Goal: Use online tool/utility: Use online tool/utility

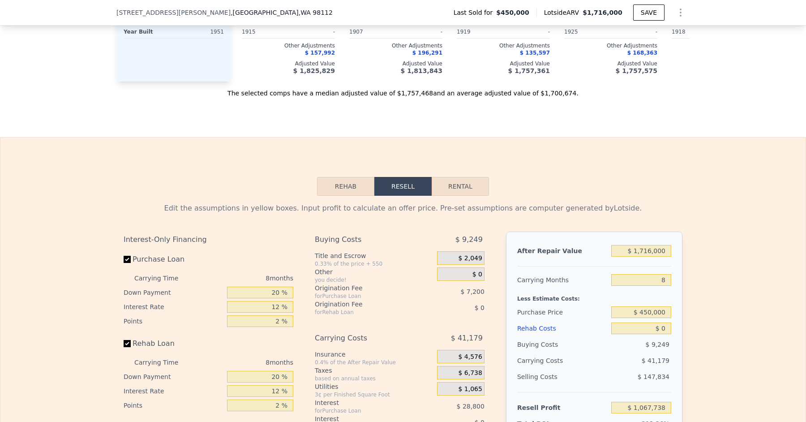
scroll to position [1196, 0]
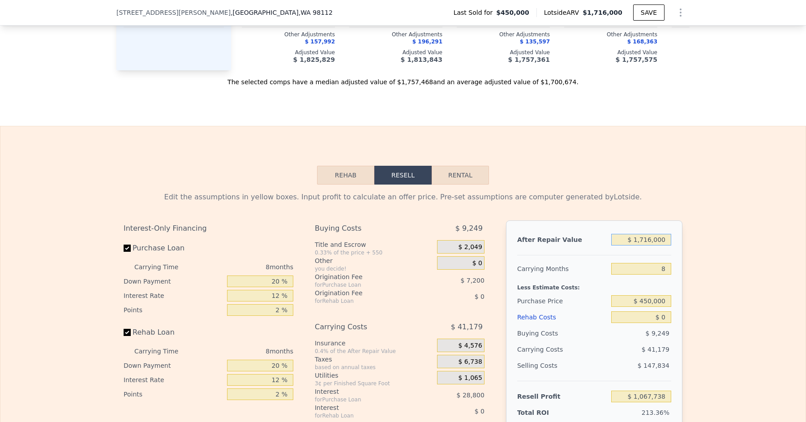
click at [653, 234] on input "$ 1,716,000" at bounding box center [641, 240] width 60 height 12
type input "$ 171,000"
type input "-$ 340,535"
type input "$ 17,000"
type input "-$ 480,907"
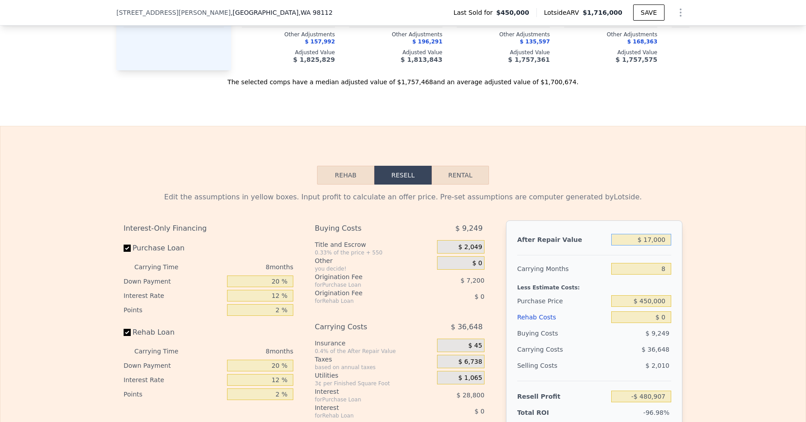
type input "$ 175,000"
type input "-$ 336,890"
type input "$ 1,750,000"
type input "$ 1,098,728"
type input "$ 1,750,000"
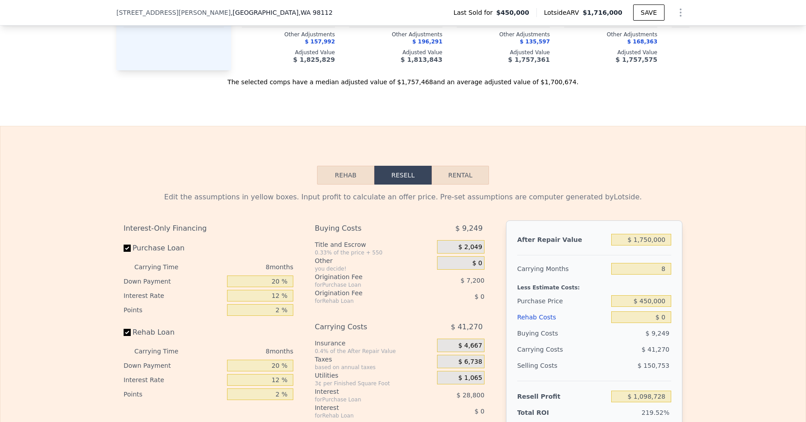
click at [702, 186] on div "Edit the assumptions in yellow boxes. Input profit to calculate an offer price.…" at bounding box center [402, 351] width 805 height 333
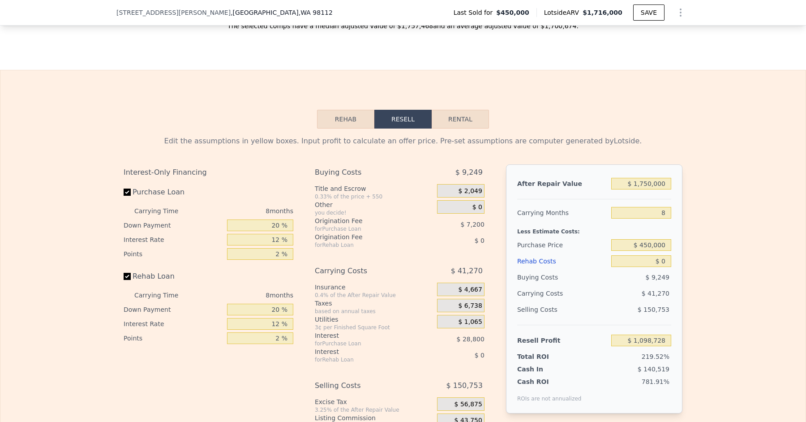
scroll to position [1254, 0]
click at [666, 206] on input "8" at bounding box center [641, 212] width 60 height 12
type input "6"
type input "$ 1,109,045"
type input "6"
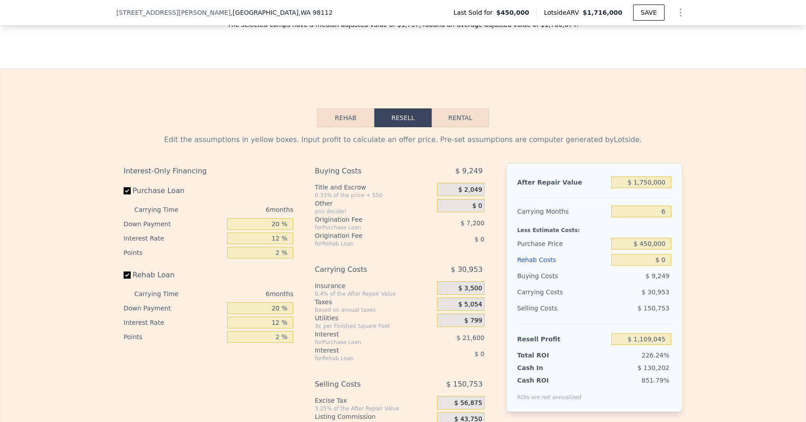
click at [745, 236] on div "Edit the assumptions in yellow boxes. Input profit to calculate an offer price.…" at bounding box center [402, 293] width 805 height 333
click at [652, 238] on input "$ 450,000" at bounding box center [641, 244] width 60 height 12
type input "$ 900,000"
click at [721, 241] on div "Edit the assumptions in yellow boxes. Input profit to calculate an offer price.…" at bounding box center [402, 293] width 805 height 333
type input "$ 628,747"
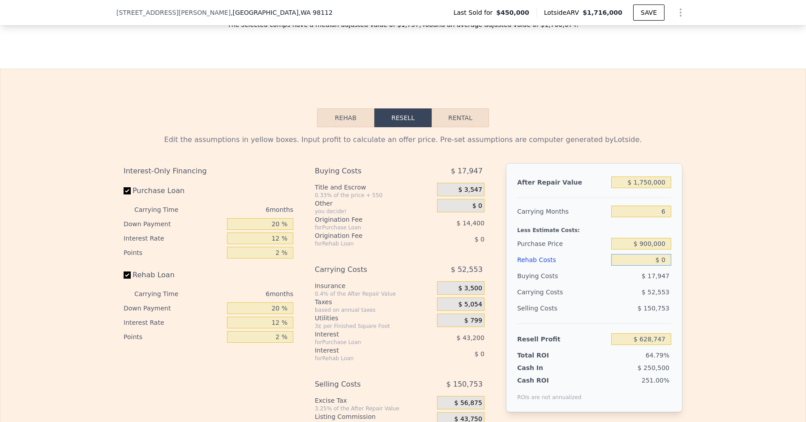
click at [667, 254] on input "$ 0" at bounding box center [641, 260] width 60 height 12
type input "$ 2"
type input "$ 628,745"
type input "$ 20"
type input "$ 628,727"
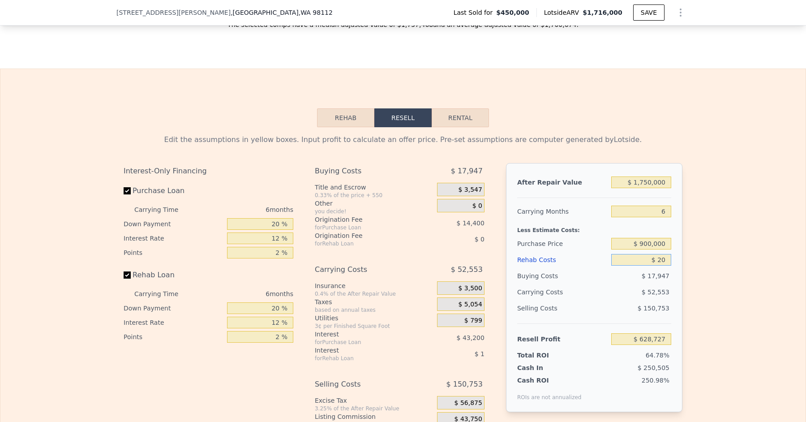
type input "$ 200"
type input "$ 628,532"
type input "$ 2,000"
type input "$ 626,619"
type input "$ 20,000"
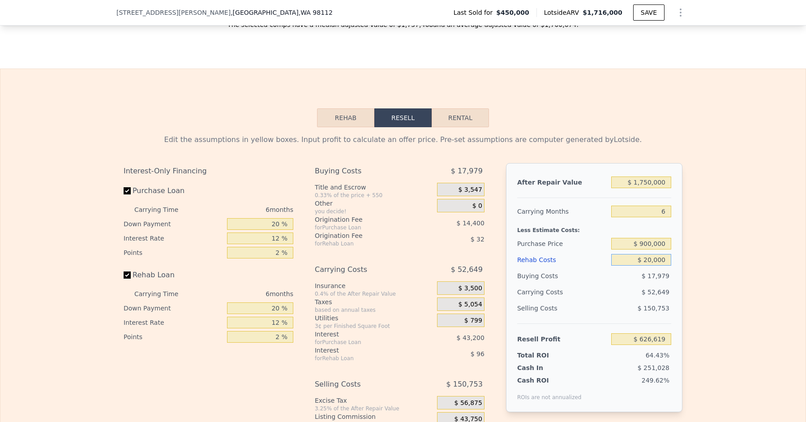
type input "$ 607,467"
type input "$ 200,000"
type input "$ 415,947"
type input "$ 200,000"
click at [696, 280] on div "Edit the assumptions in yellow boxes. Input profit to calculate an offer price.…" at bounding box center [402, 293] width 805 height 333
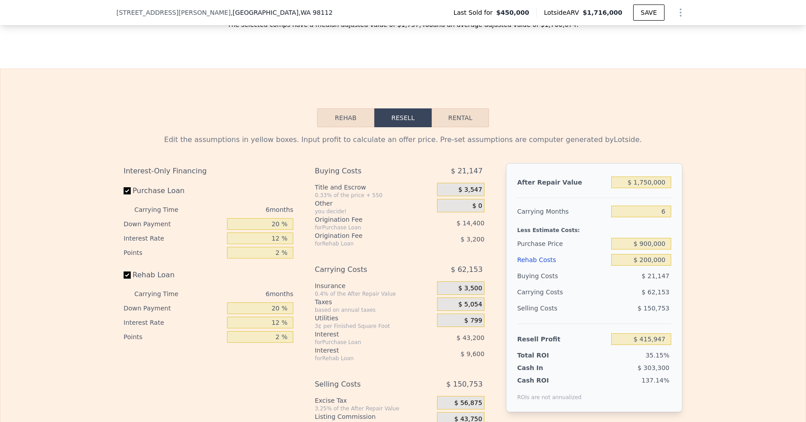
type input "$ 1,716,000"
type input "8"
type input "$ 0"
type input "$ 1,067,738"
click at [653, 176] on input "$ 1,716,000" at bounding box center [641, 182] width 60 height 12
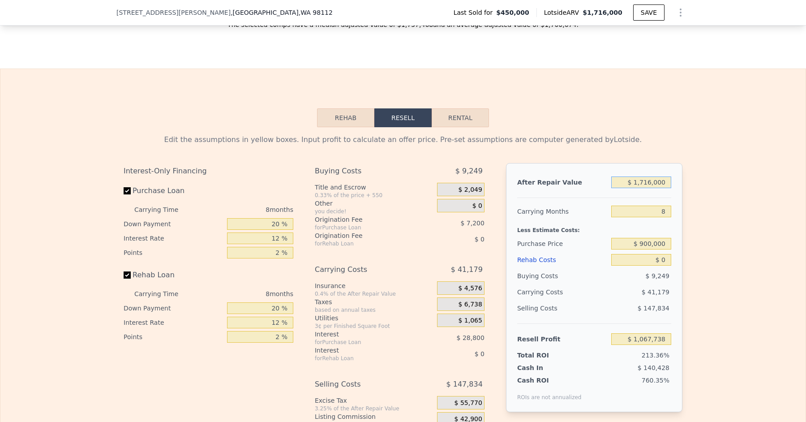
type input "$ 171,000"
type input "-$ 340,535"
type input "$ 17,000"
type input "-$ 480,907"
type input "$ 1,000"
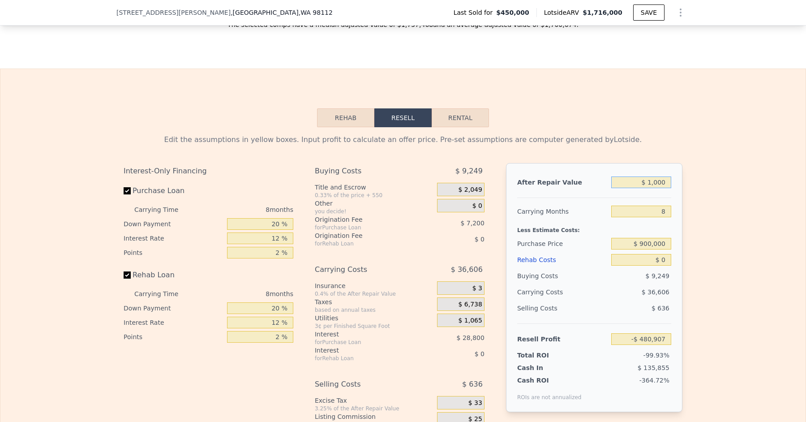
type input "-$ 495,491"
type input "$ 16,000"
type input "-$ 481,818"
type input "$ 160,000"
type input "-$ 350,562"
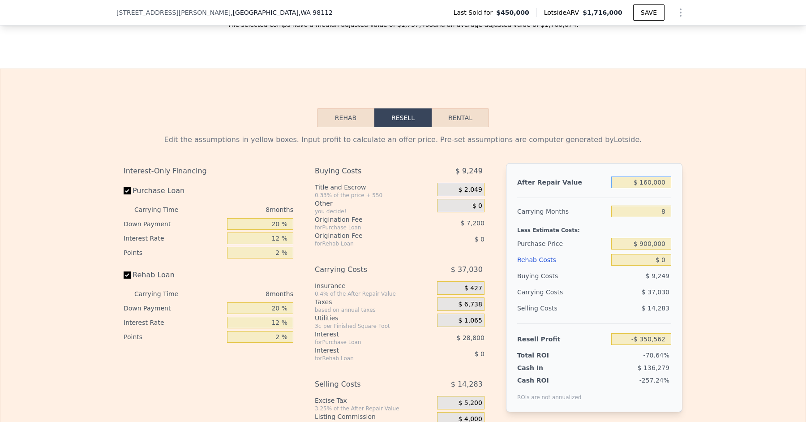
type input "$ 1,600,000"
type input "$ 962,003"
type input "$ 1,600,000"
click at [667, 206] on input "8" at bounding box center [641, 212] width 60 height 12
type input "6"
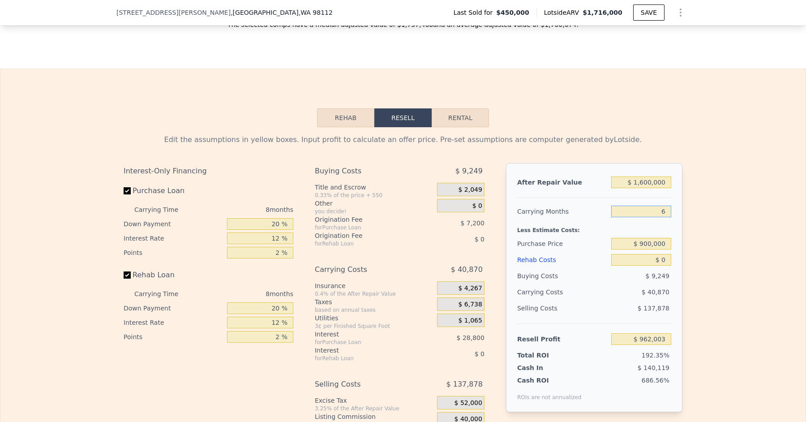
type input "$ 972,220"
type input "6"
click at [669, 254] on input "$ 0" at bounding box center [641, 260] width 60 height 12
type input "$ 2"
type input "$ 972,218"
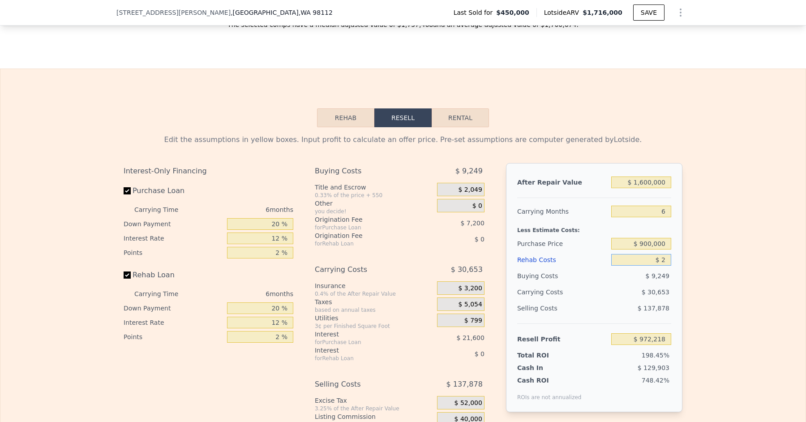
type input "-$ 2"
type input "$ 972,222"
type input "-$ 20"
type input "$ 972,240"
type input "-$ 2"
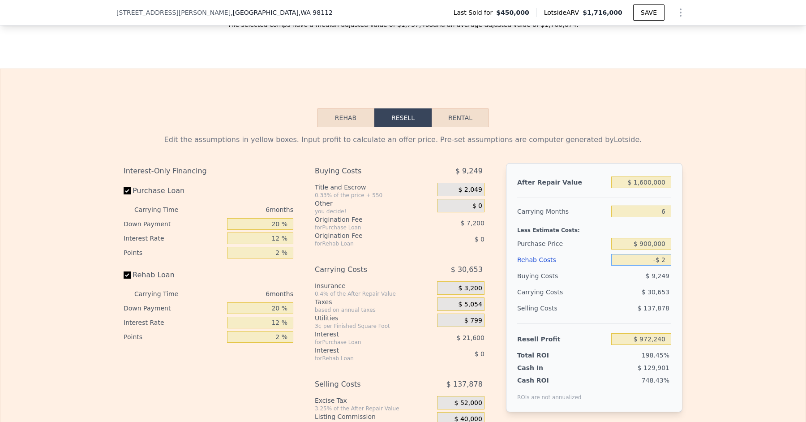
type input "$ 972,222"
type input "-"
type input "$ 2"
type input "$ 972,218"
type input "$ 20"
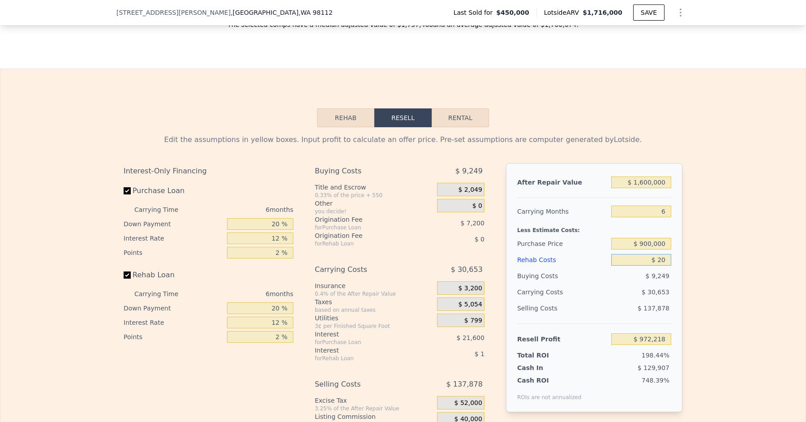
type input "$ 972,200"
type input "$ 200"
type input "$ 972,005"
type input "$ 2,000"
type input "$ 970,092"
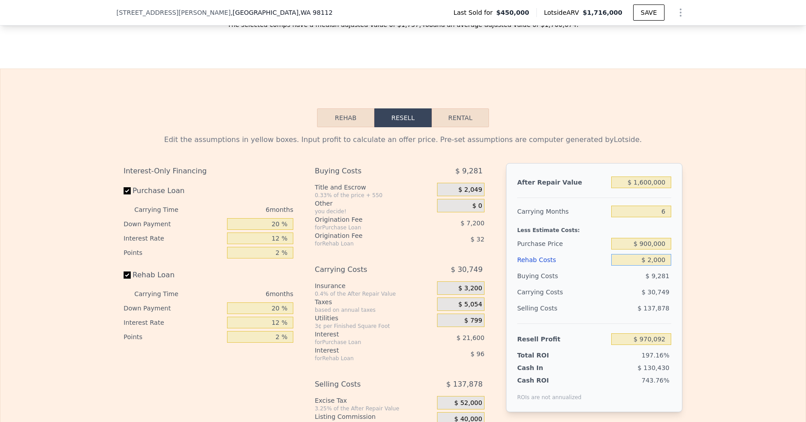
type input "$ 20,000"
type input "$ 950,940"
type input "$ 200,000"
type input "$ 759,420"
type input "$ 200,000"
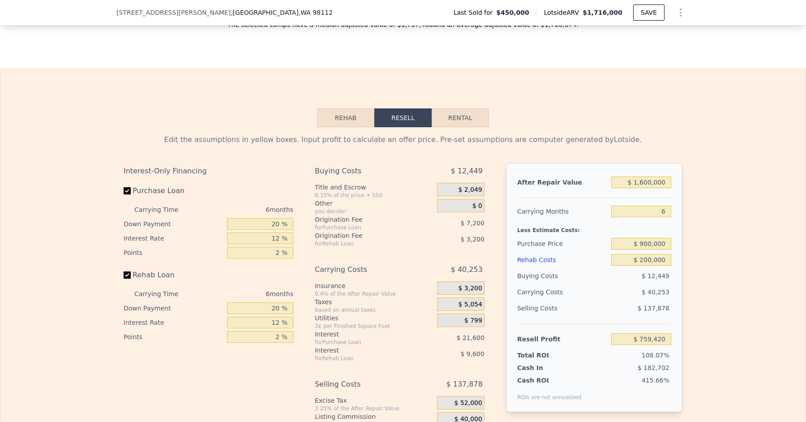
click at [616, 271] on div "$ 12,449" at bounding box center [641, 276] width 60 height 16
click at [645, 176] on input "$ 1,600,000" at bounding box center [641, 182] width 60 height 12
type input "$ 100,000"
type input "-$ 608,835"
type input "$ 1,400,000"
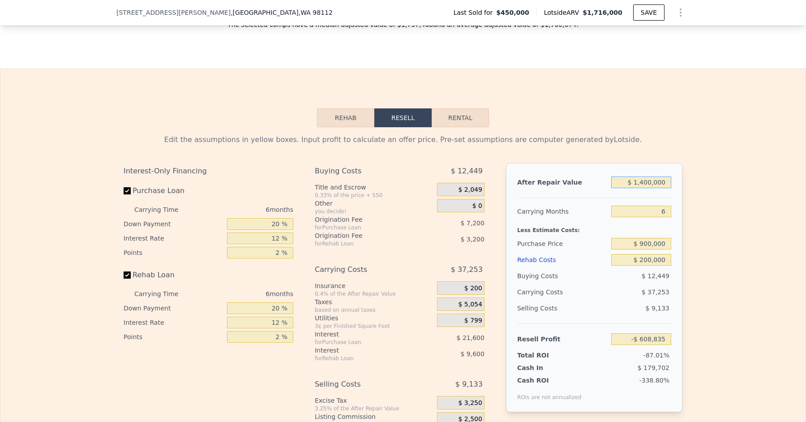
type input "$ 576,986"
type input "$ 1,400,000"
click at [604, 236] on div "Purchase Price" at bounding box center [562, 244] width 90 height 16
click at [649, 254] on input "$ 200,000" at bounding box center [641, 260] width 60 height 12
type input "$ 20,000"
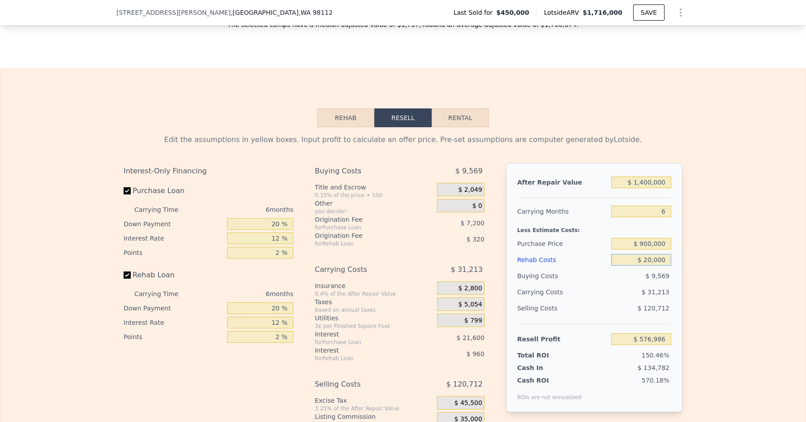
type input "$ 768,506"
type input "$ 200,000"
type input "$ 576,986"
click at [618, 300] on div "$ 120,712" at bounding box center [641, 308] width 60 height 16
click at [666, 207] on input "6" at bounding box center [641, 212] width 60 height 12
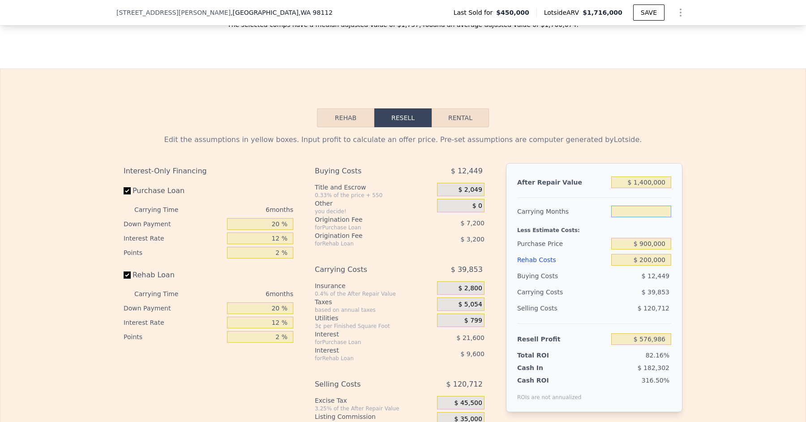
type input "7"
type input "$ 570,344"
type input "7"
click at [629, 254] on input "$ 200,000" at bounding box center [641, 260] width 60 height 12
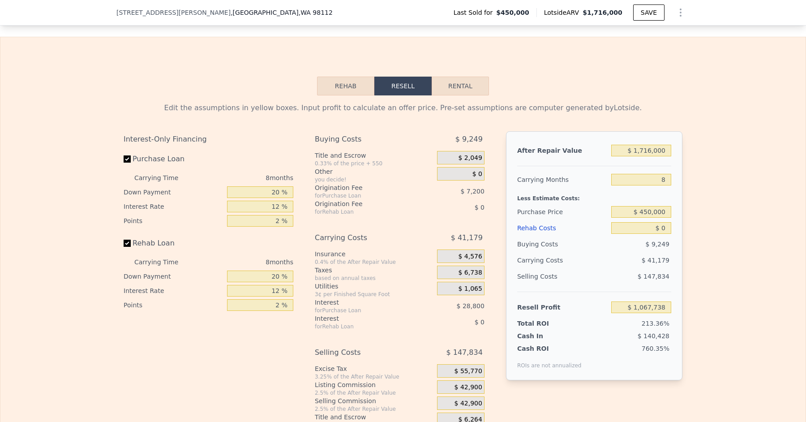
scroll to position [1283, 0]
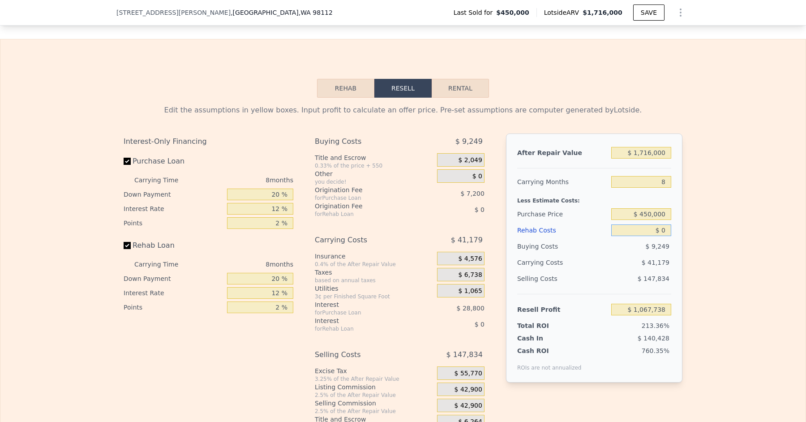
click at [667, 224] on input "$ 0" at bounding box center [641, 230] width 60 height 12
type input "$ 2"
type input "$ 1,067,736"
type input "$ 20"
type input "$ 1,067,718"
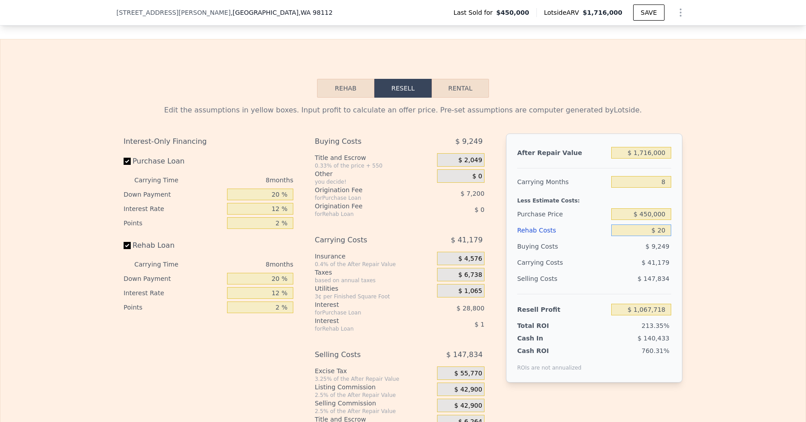
type input "$ 200"
type input "$ 1,067,519"
type input "$ 2,000"
type input "$ 1,065,578"
type input "$ 20,000"
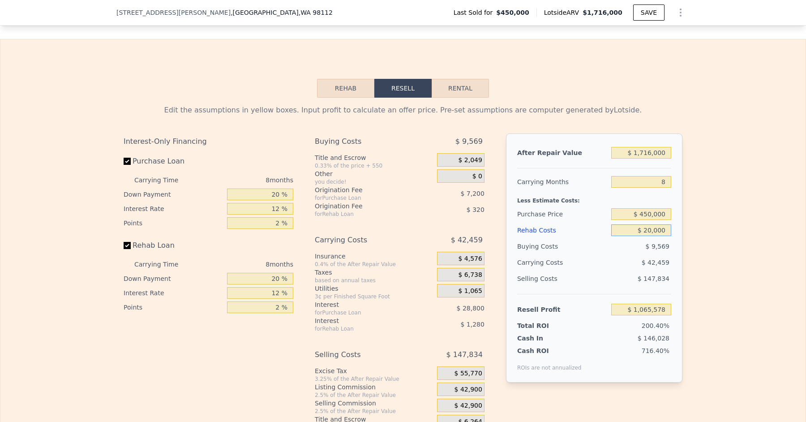
type input "$ 1,046,138"
type input "$ 200,000"
type input "$ 851,738"
type input "$ 200,000"
click at [649, 208] on input "$ 450,000" at bounding box center [641, 214] width 60 height 12
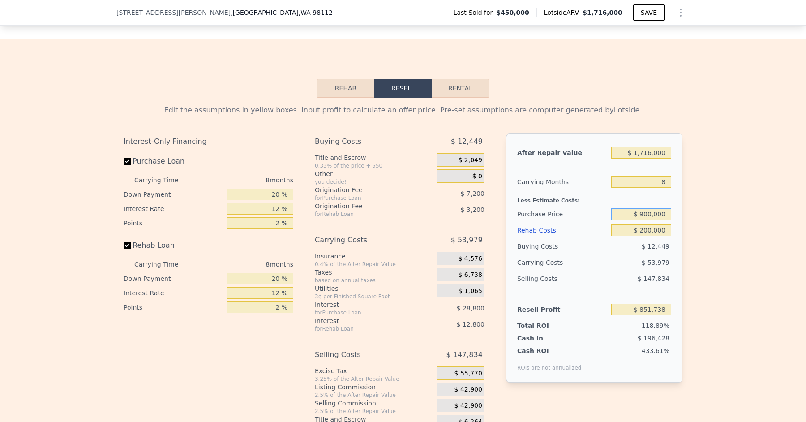
type input "$ 900,000"
click at [671, 194] on div "Less Estimate Costs:" at bounding box center [594, 198] width 154 height 16
type input "$ 364,240"
click at [652, 147] on input "$ 1,716,000" at bounding box center [641, 153] width 60 height 12
type input "$ 171,000"
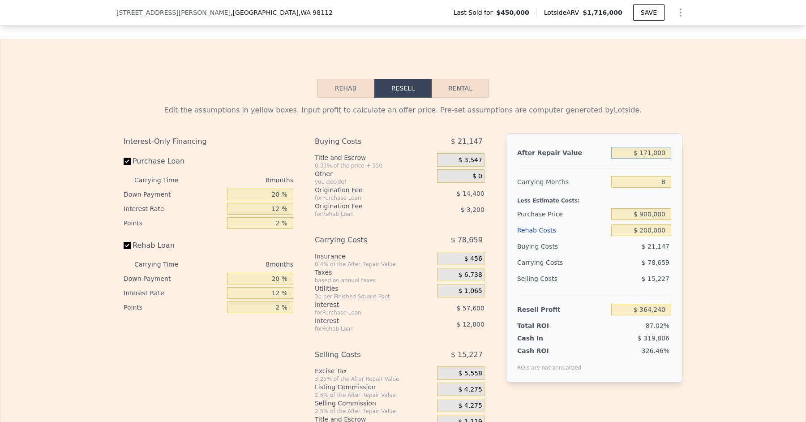
type input "-$ 1,044,033"
type input "$ 17,000"
type input "-$ 1,184,405"
type input "$ 1,000"
type input "-$ 1,198,989"
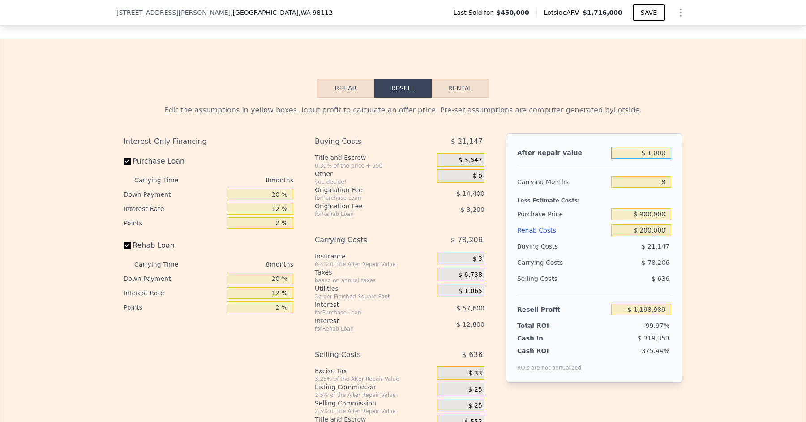
type input "$ 14,000"
type input "-$ 1,187,139"
type input "$ 1,000"
type input "-$ 1,198,989"
type input "$ 15,000"
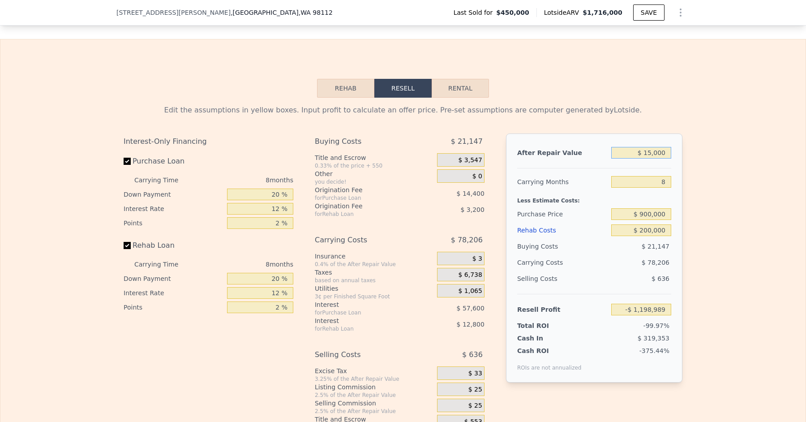
type input "-$ 1,186,228"
type input "$ 1,500,000"
type input "$ 167,355"
click at [638, 161] on div at bounding box center [594, 165] width 154 height 8
type input "$ 1,716,000"
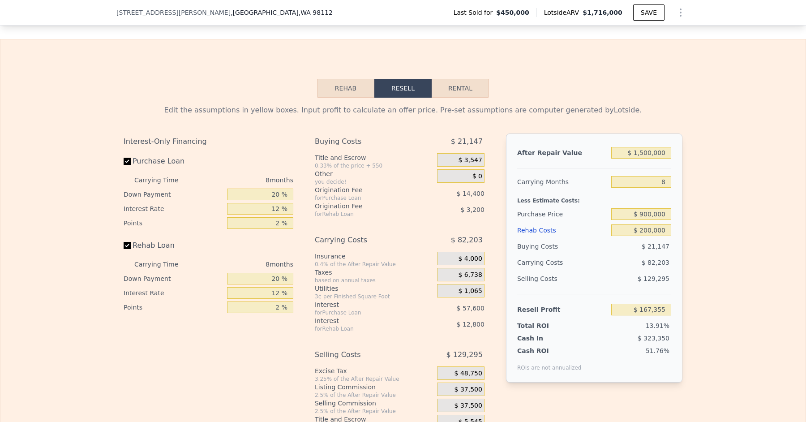
type input "$ 0"
type input "$ 1,067,738"
click at [670, 224] on input "$ 0" at bounding box center [641, 230] width 60 height 12
click at [653, 147] on input "$ 1,716,000" at bounding box center [641, 153] width 60 height 12
type input "$ 176,000"
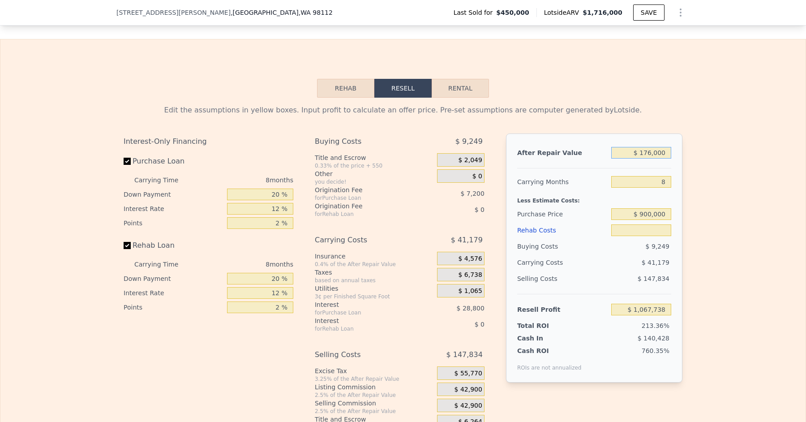
type input "$ 0"
type input "-$ 335,977"
type input "$ 17,000"
type input "-$ 480,907"
type input "$ 1,000"
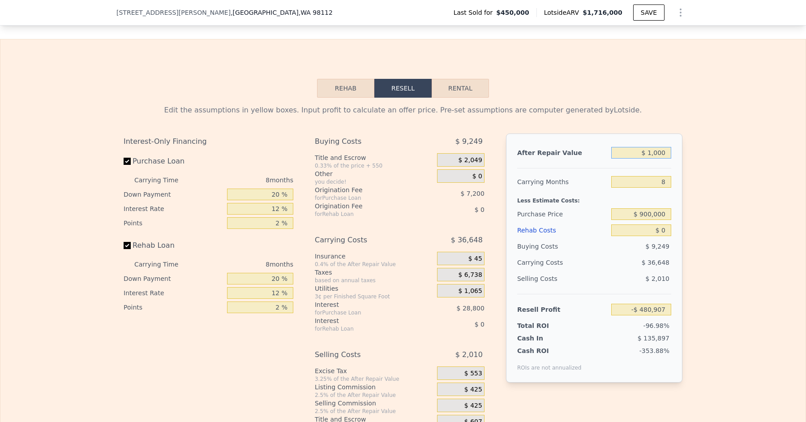
type input "-$ 495,491"
type input "$ 000"
type input "-$ 496,402"
type input "$ 2,000"
type input "-$ 494,579"
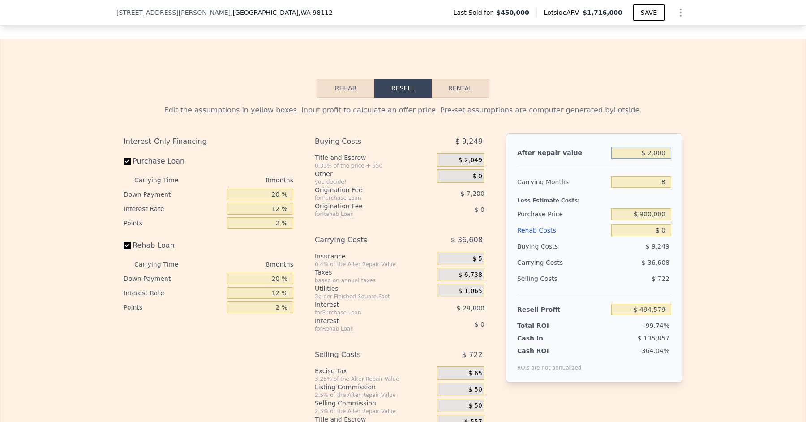
type input "$ 22,000"
type input "-$ 476,349"
type input "$ 225,000"
type input "-$ 291,314"
type input "$ 2,250,000"
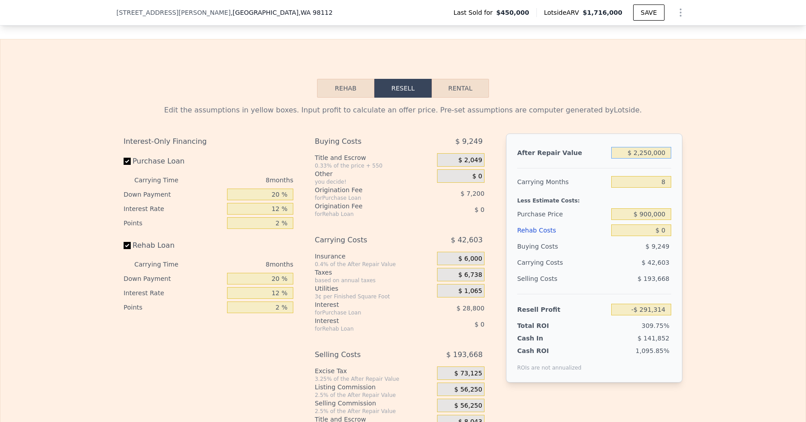
type input "$ 1,554,480"
type input "$ 2,250,000"
click at [657, 206] on div "$ 900,000" at bounding box center [641, 214] width 60 height 16
click at [669, 225] on input "$ 0" at bounding box center [641, 230] width 60 height 12
type input "$ 40"
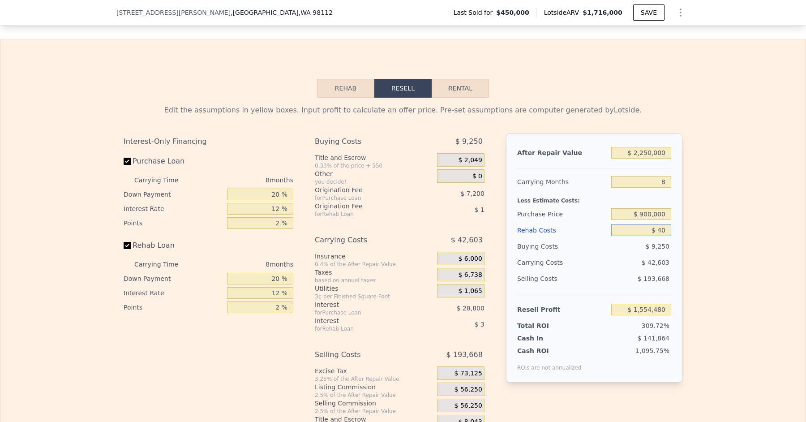
type input "$ 1,554,439"
type input "$ 400"
type input "$ 1,554,050"
type input "$ 4,000"
type input "$ 1,550,160"
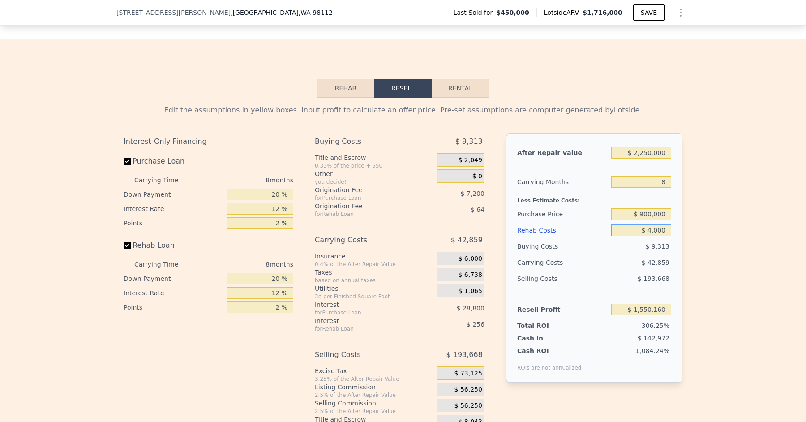
type input "$ 40,000"
type input "$ 1,511,280"
type input "$ 400,000"
type input "$ 1,122,480"
type input "$ 4,000,000"
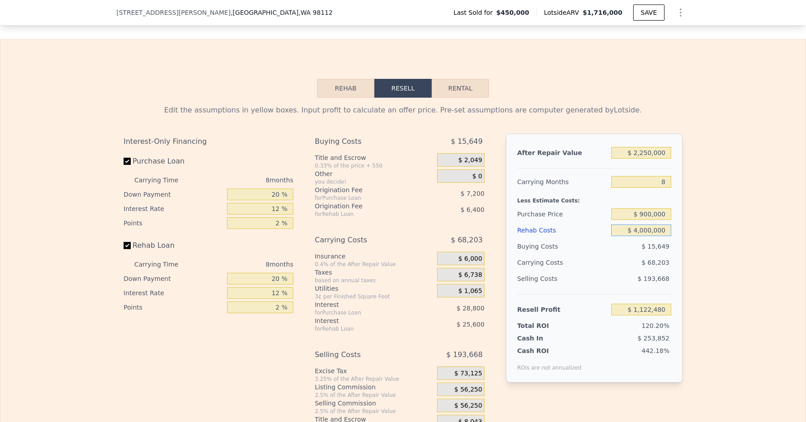
type input "-$ 2,765,520"
type input "$ 400,000"
type input "$ 1,122,480"
type input "$ 400,000"
click at [612, 241] on div "$ 15,649" at bounding box center [641, 246] width 60 height 16
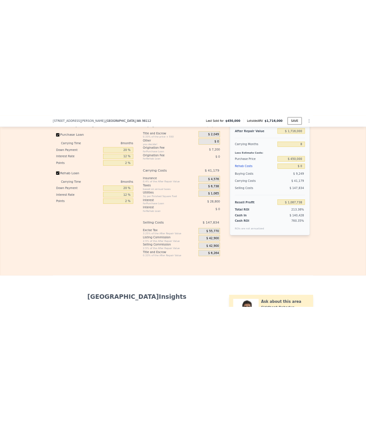
scroll to position [1349, 0]
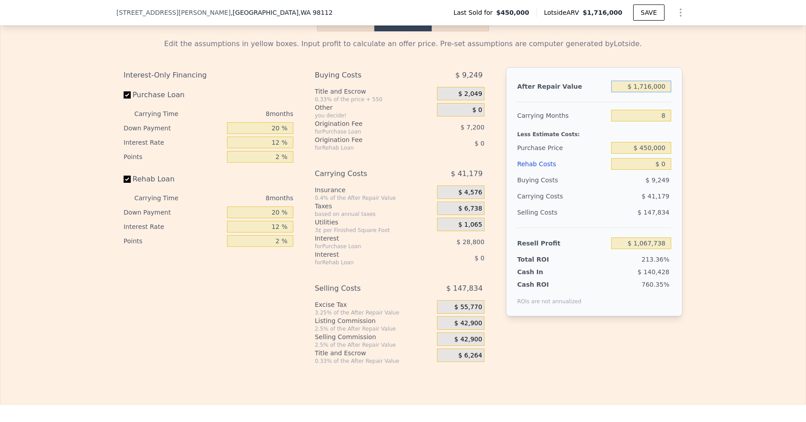
click at [651, 81] on input "$ 1,716,000" at bounding box center [641, 87] width 60 height 12
type input "$ 171,000"
type input "-$ 340,535"
type input "$ 17,000"
type input "-$ 480,907"
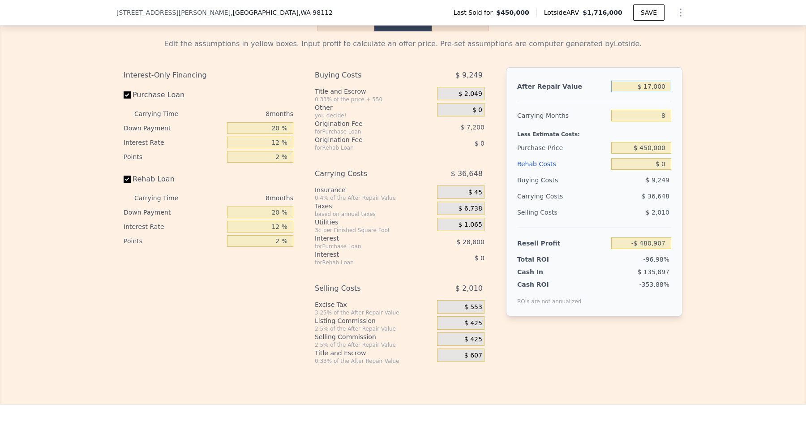
type input "$ 1,000"
type input "-$ 495,491"
type input "$ 000"
type input "-$ 496,402"
type input "$ 2,000"
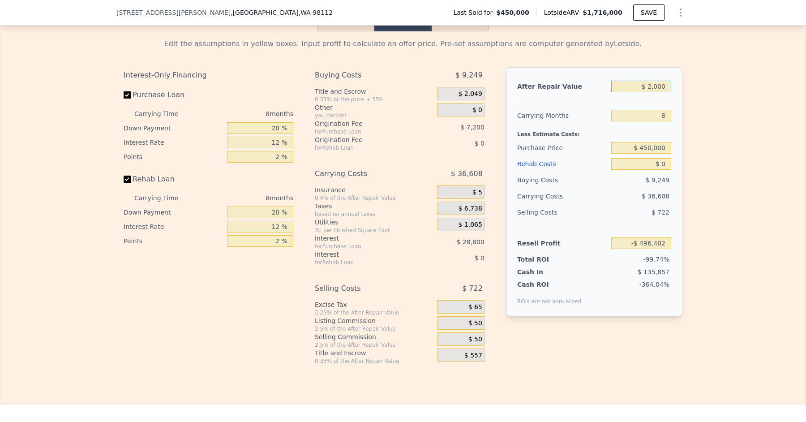
type input "-$ 494,579"
type input "$ 22,000"
type input "-$ 476,349"
type input "$ 225,000"
type input "-$ 291,314"
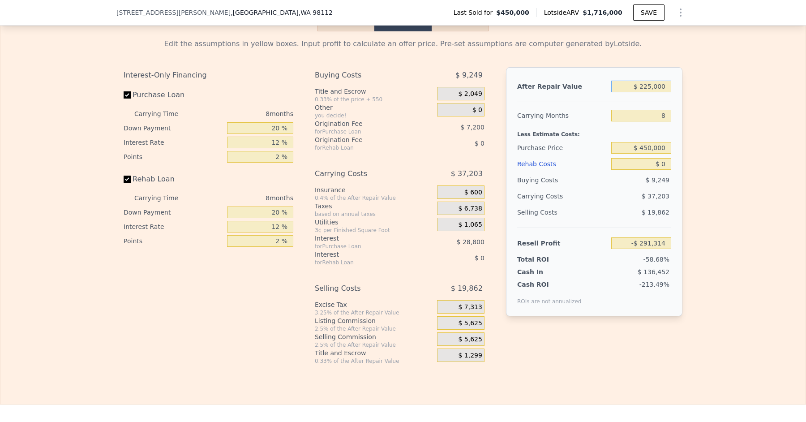
type input "$ 2,250,000"
type input "$ 1,554,480"
type input "$ 22,500,000"
type input "$ 20,012,423"
click at [651, 81] on input "$ 22,500,000" at bounding box center [641, 87] width 60 height 12
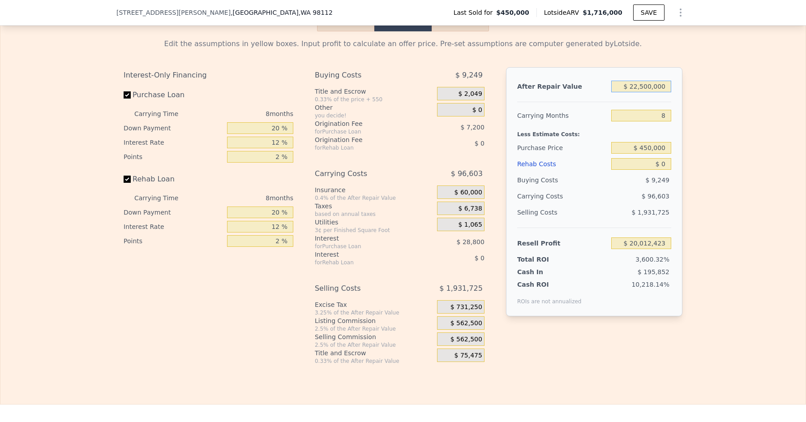
type input "$ 2,250,000"
type input "$ 1,554,480"
type input "$ 2,250,000"
click at [667, 158] on input "$ 0" at bounding box center [641, 164] width 60 height 12
type input "$ 4"
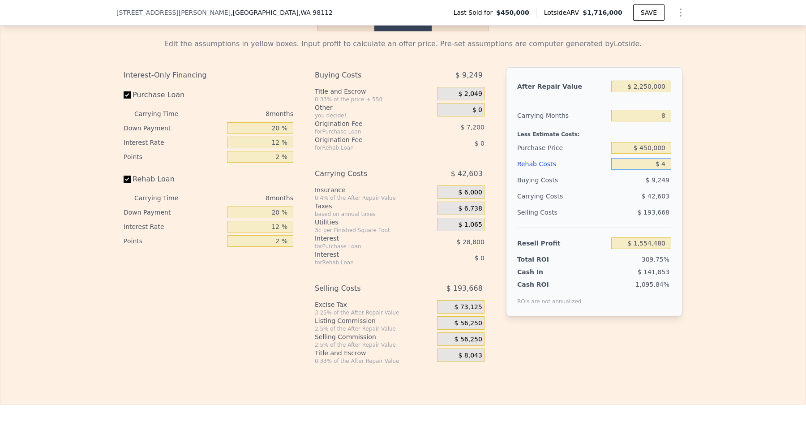
type input "$ 1,554,476"
type input "$ 40"
type input "$ 1,554,439"
type input "$ 400"
type input "$ 1,554,050"
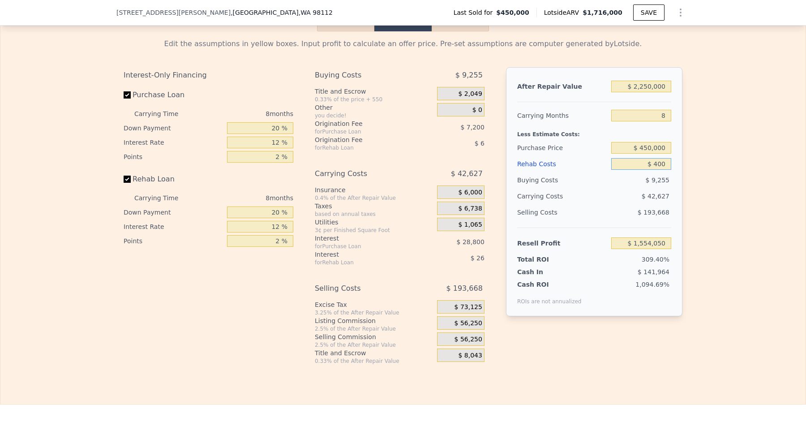
type input "$ 4,000"
type input "$ 1,550,160"
type input "$ 400"
type input "$ 1,554,050"
type input "$ 40"
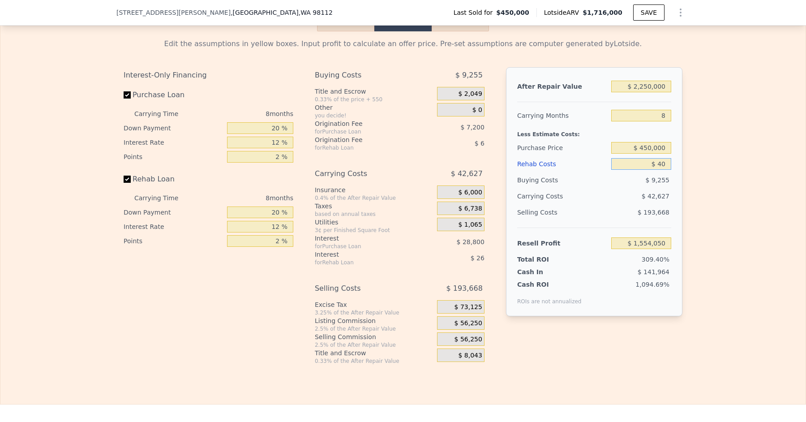
type input "$ 1,554,439"
type input "$ 4"
type input "$ 1,554,476"
type input "$ 5"
type input "$ 1,554,475"
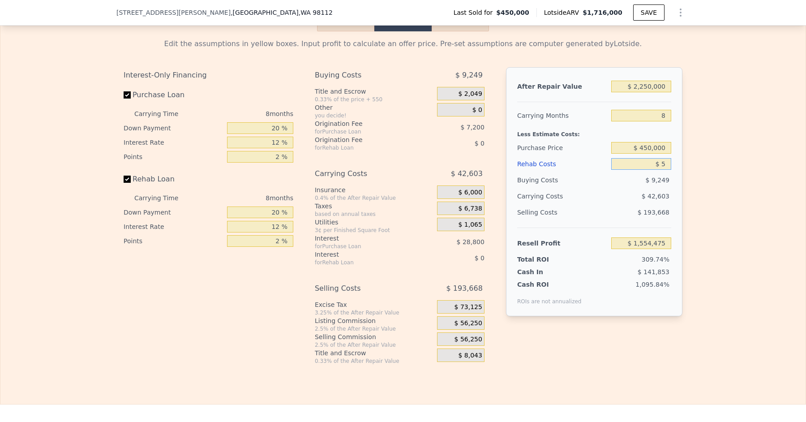
type input "$ 57"
type input "$ 1,554,422"
type input "$ 575"
type input "$ 1,553,856"
type input "$ 5,750"
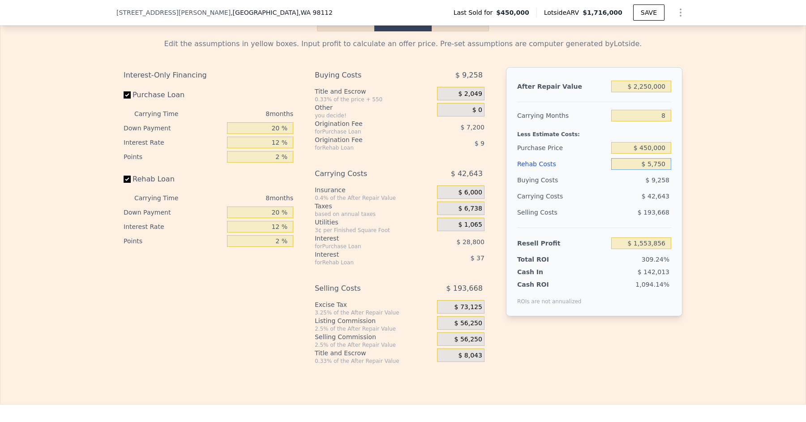
type input "$ 1,548,270"
type input "$ 57,500"
type input "$ 1,492,380"
type input "$ 575,000"
type input "$ 933,480"
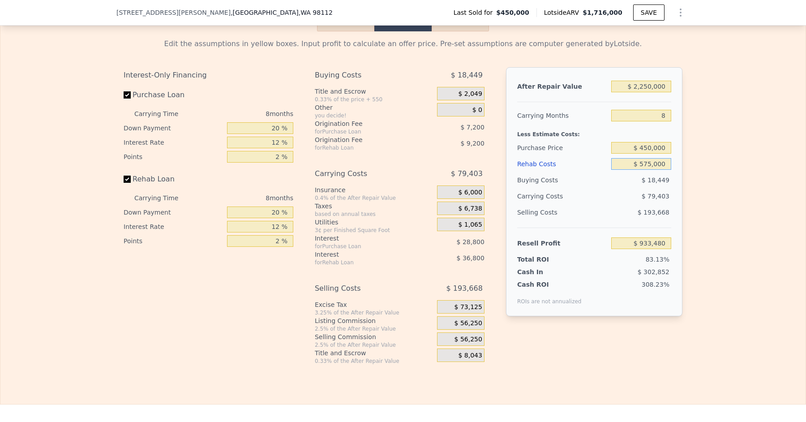
type input "$ 575,000"
click at [620, 191] on div "$ 79,403" at bounding box center [624, 196] width 95 height 16
click at [653, 142] on input "$ 450,000" at bounding box center [641, 148] width 60 height 12
type input "$ 900,000"
click at [610, 204] on div "Selling Costs $ 193,668" at bounding box center [594, 215] width 154 height 23
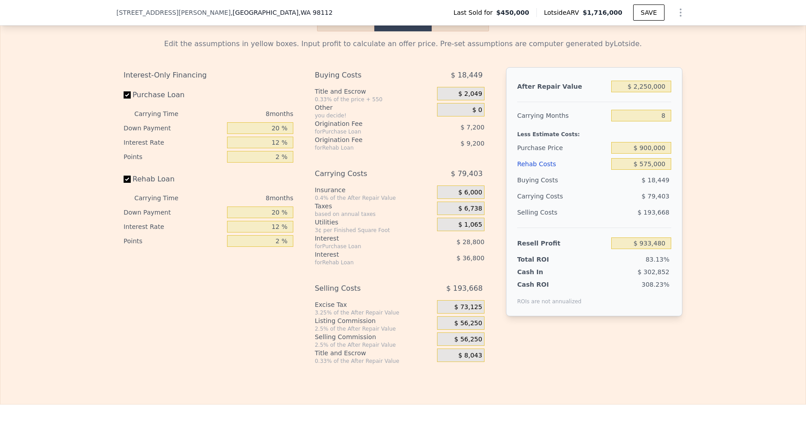
type input "$ 445,982"
click at [651, 158] on input "$ 575,000" at bounding box center [641, 164] width 60 height 12
type input "$ 57,000"
type input "$ 1,005,422"
type input "$ 5,000"
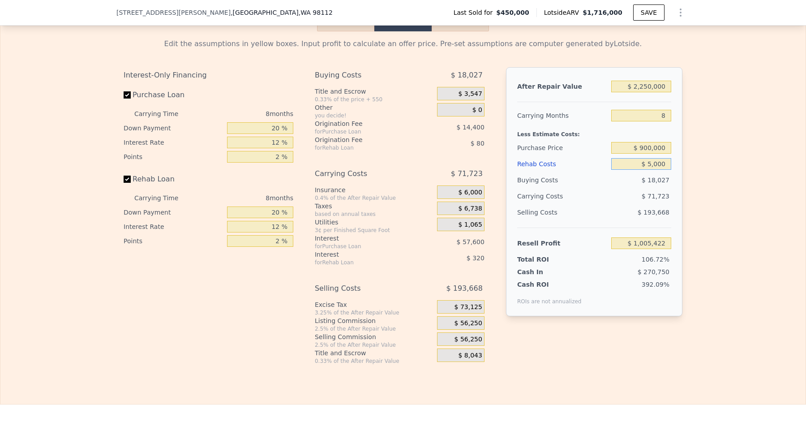
type input "$ 1,061,582"
type input "$ 55,000"
type input "$ 1,007,582"
type input "$ 550,000"
type input "$ 472,982"
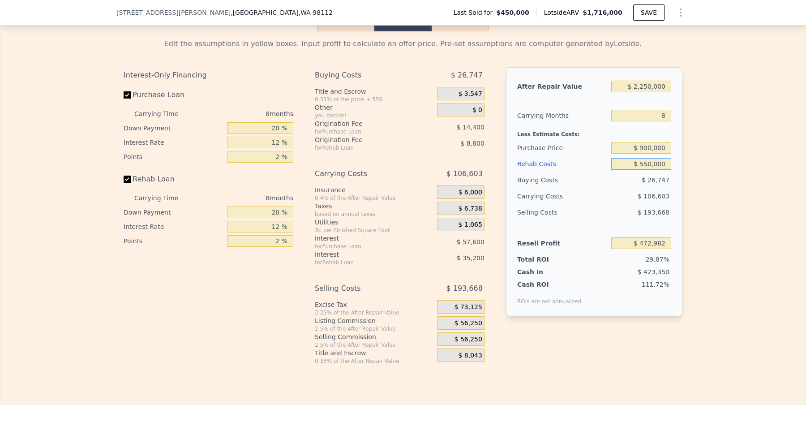
type input "$ 550,000"
click at [625, 194] on div "$ 106,603" at bounding box center [624, 196] width 95 height 16
type input "$ 1,716,000"
type input "$ 0"
type input "$ 1,067,738"
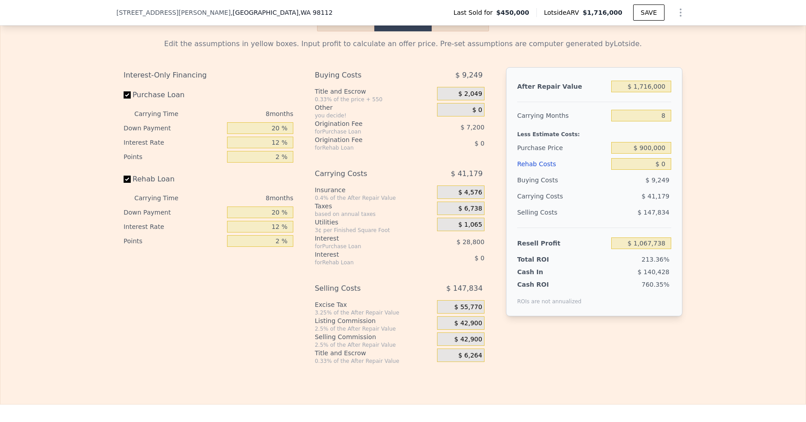
scroll to position [1723, 0]
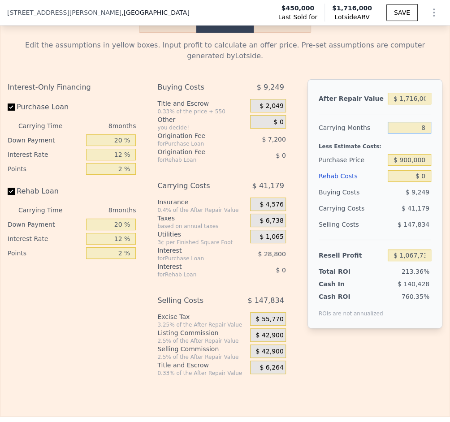
click at [425, 122] on input "8" at bounding box center [408, 128] width 43 height 12
type input "12"
type input "$ 1,047,149"
type input "8"
type input "$ 1,067,738"
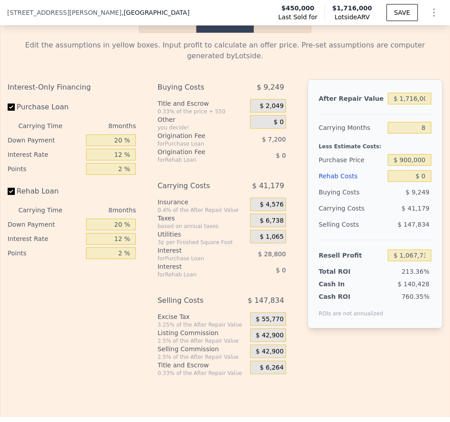
click at [393, 136] on div "Less Estimate Costs:" at bounding box center [374, 144] width 112 height 16
click at [427, 122] on input "8" at bounding box center [408, 128] width 43 height 12
type input "12"
type input "$ 1,047,149"
click at [400, 136] on div "Less Estimate Costs:" at bounding box center [374, 144] width 112 height 16
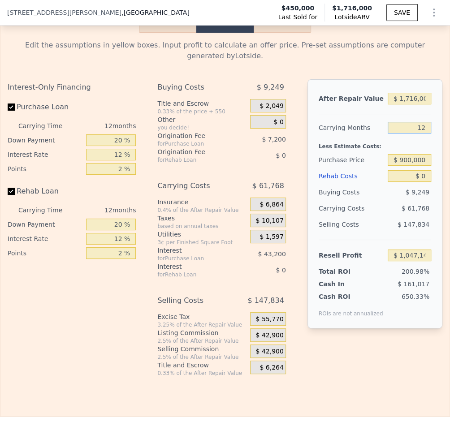
click at [425, 122] on input "12" at bounding box center [408, 128] width 43 height 12
type input "1"
type input "$ 1,103,770"
type input "81"
type input "$ 691,982"
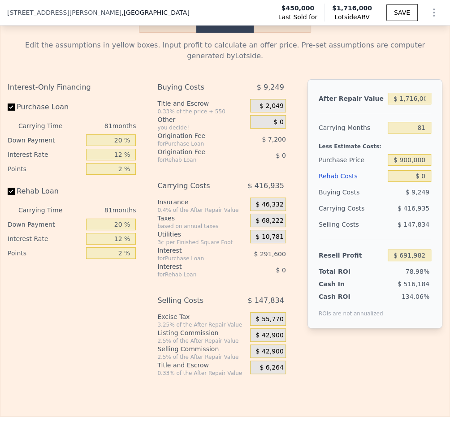
click at [376, 136] on div "Less Estimate Costs:" at bounding box center [374, 144] width 112 height 16
type input "8"
type input "$ 1,067,738"
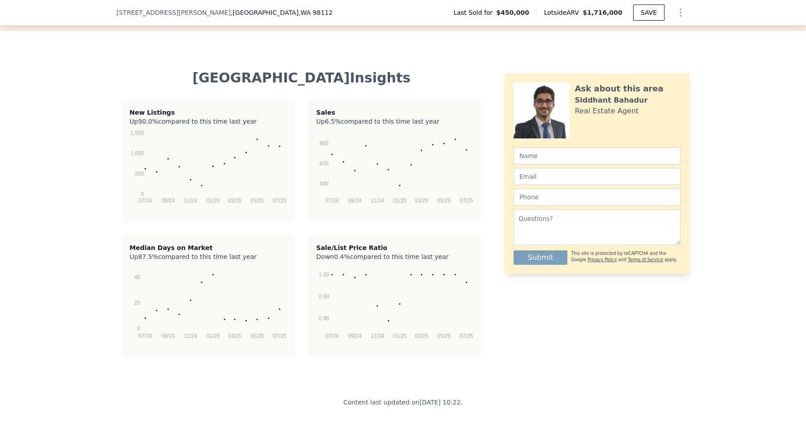
scroll to position [1349, 0]
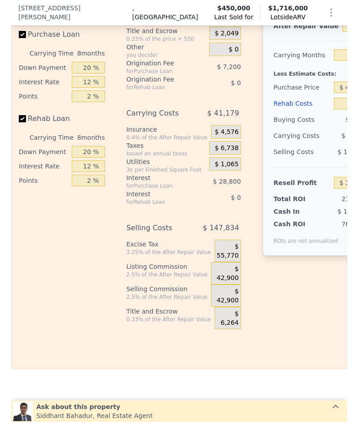
scroll to position [1801, 0]
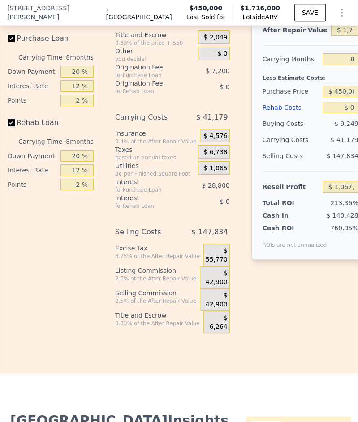
click at [12, 119] on input "Rehab Loan" at bounding box center [11, 122] width 7 height 7
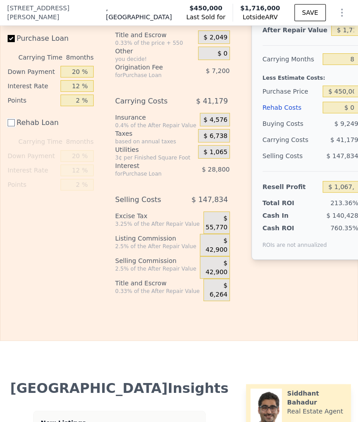
click at [12, 120] on input "Rehab Loan" at bounding box center [11, 122] width 7 height 7
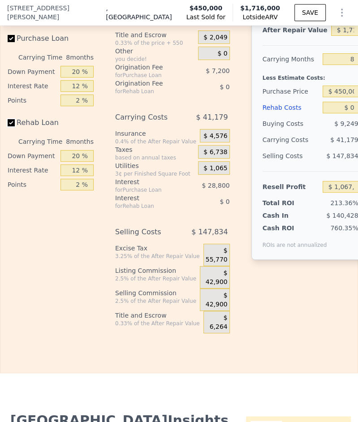
click at [12, 120] on input "Rehab Loan" at bounding box center [11, 122] width 7 height 7
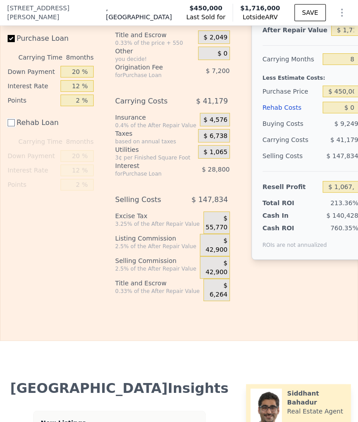
click at [12, 120] on input "Rehab Loan" at bounding box center [11, 122] width 7 height 7
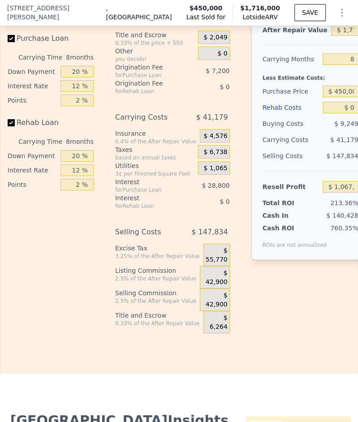
click at [12, 120] on input "Rehab Loan" at bounding box center [11, 122] width 7 height 7
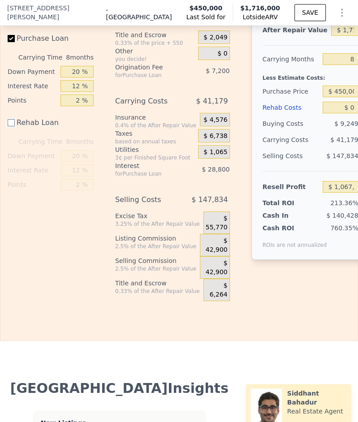
click at [12, 120] on input "Rehab Loan" at bounding box center [11, 122] width 7 height 7
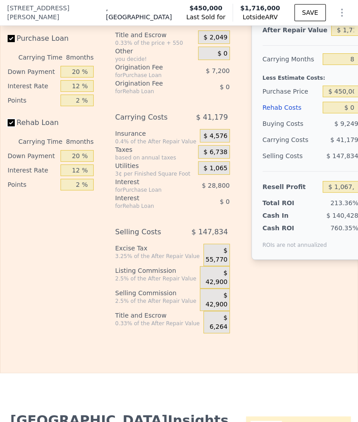
click at [12, 120] on input "Rehab Loan" at bounding box center [11, 122] width 7 height 7
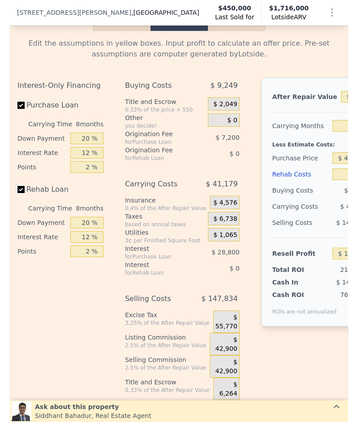
scroll to position [1730, 0]
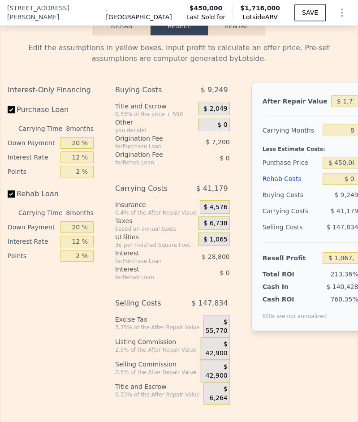
click at [10, 190] on input "Rehab Loan" at bounding box center [11, 193] width 7 height 7
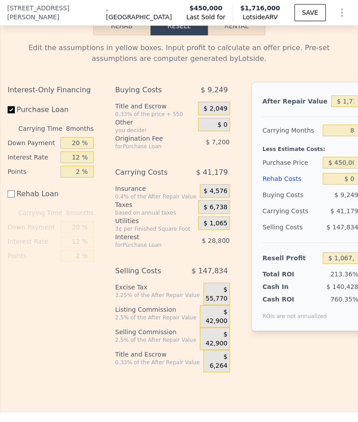
click at [69, 188] on div "Rehab Loan" at bounding box center [51, 196] width 86 height 20
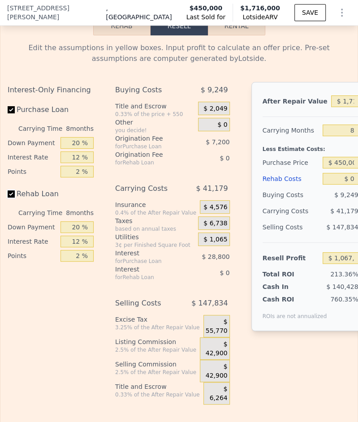
click at [14, 190] on input "Rehab Loan" at bounding box center [11, 193] width 7 height 7
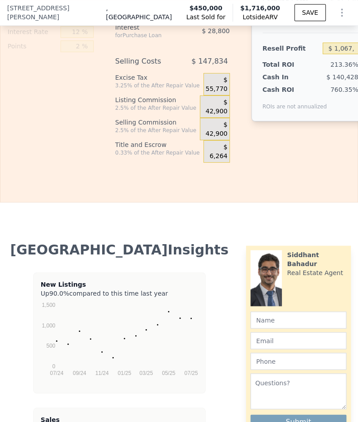
scroll to position [1951, 0]
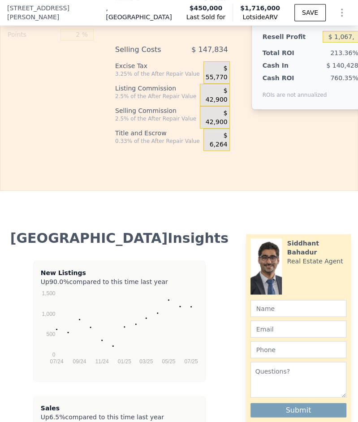
checkbox input "true"
